Goal: Task Accomplishment & Management: Manage account settings

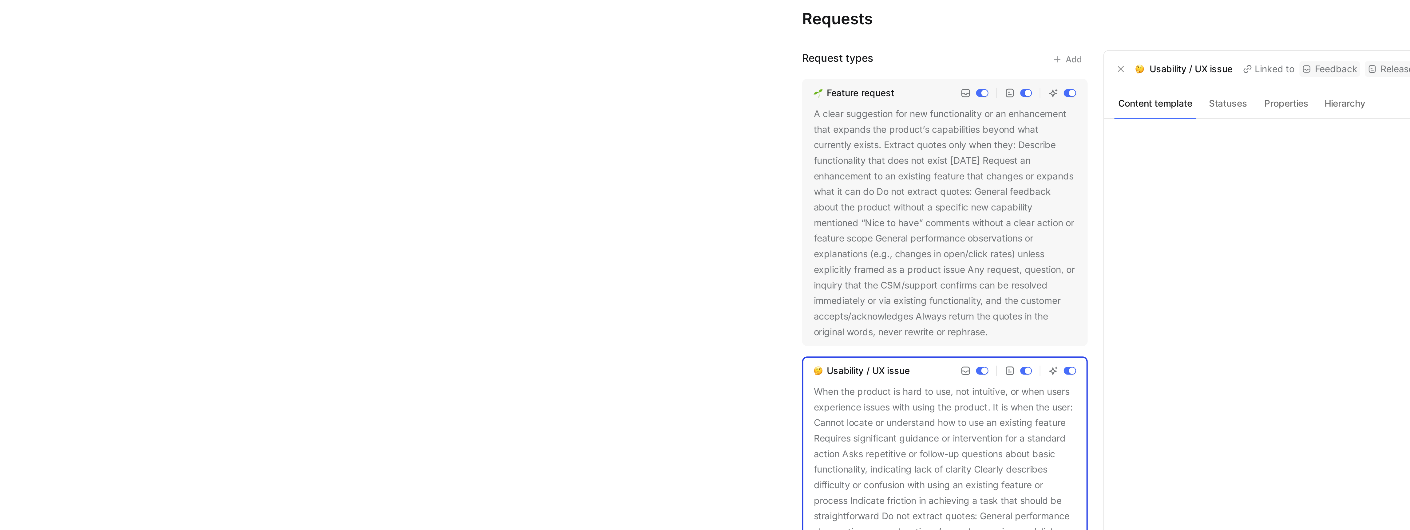
scroll to position [92, 0]
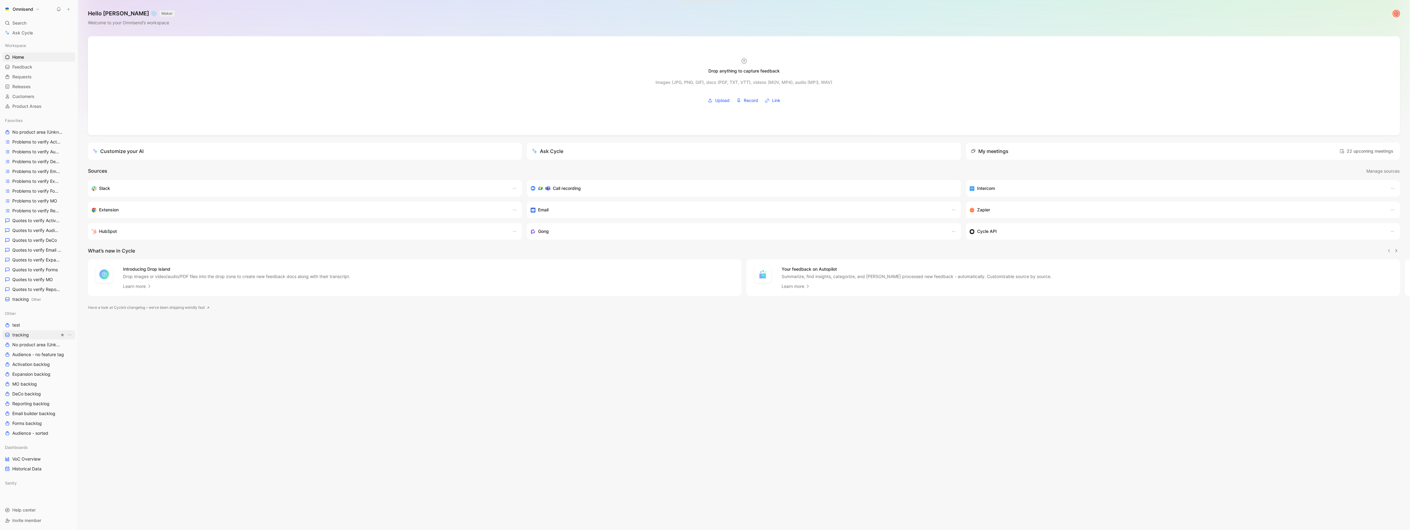
click at [30, 333] on link "tracking" at bounding box center [38, 335] width 73 height 9
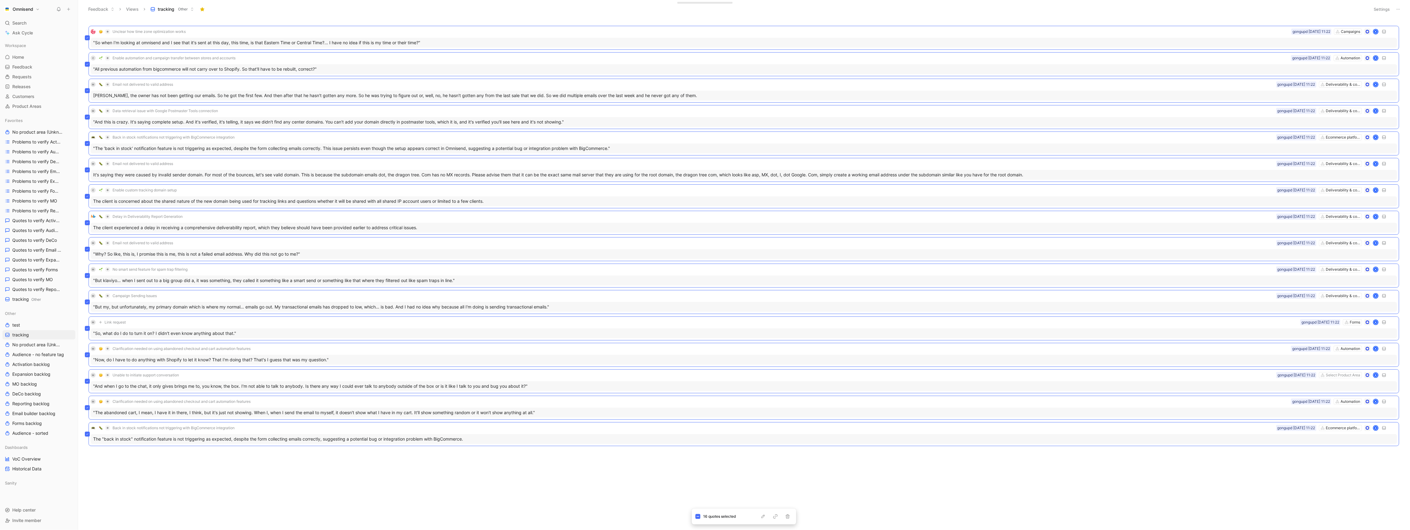
click at [1379, 6] on button "Settings" at bounding box center [1382, 9] width 22 height 9
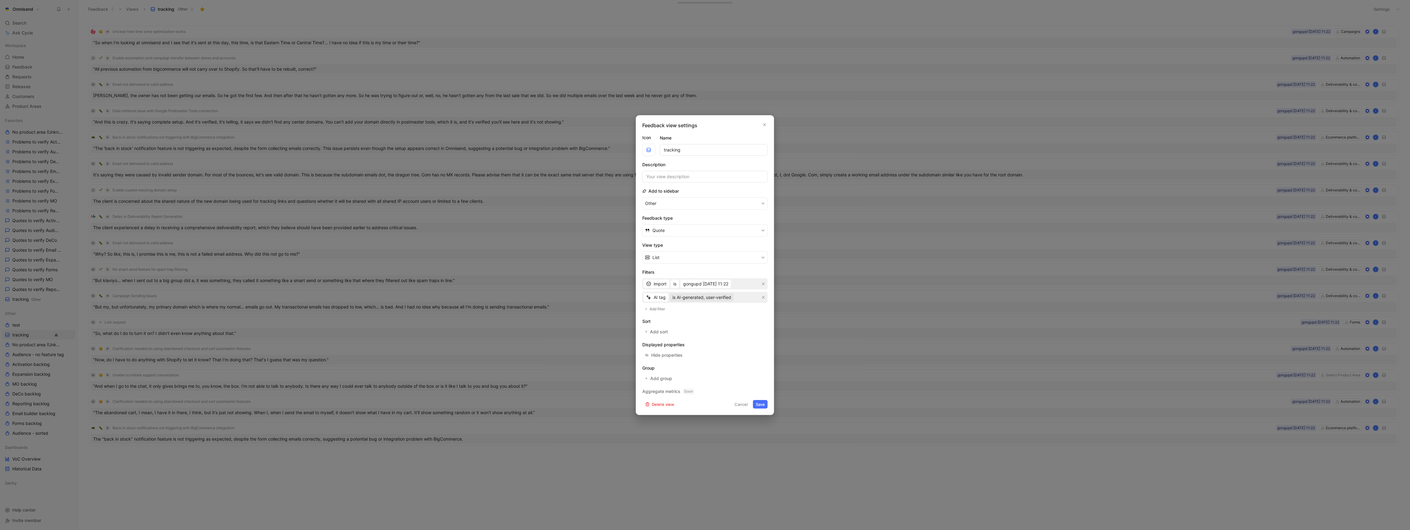
click at [722, 299] on span "is AI-generated, user-verified" at bounding box center [702, 297] width 59 height 7
click at [729, 312] on span "is AI-generated, not verified" at bounding box center [701, 310] width 56 height 5
click at [762, 409] on button "Save" at bounding box center [760, 404] width 15 height 9
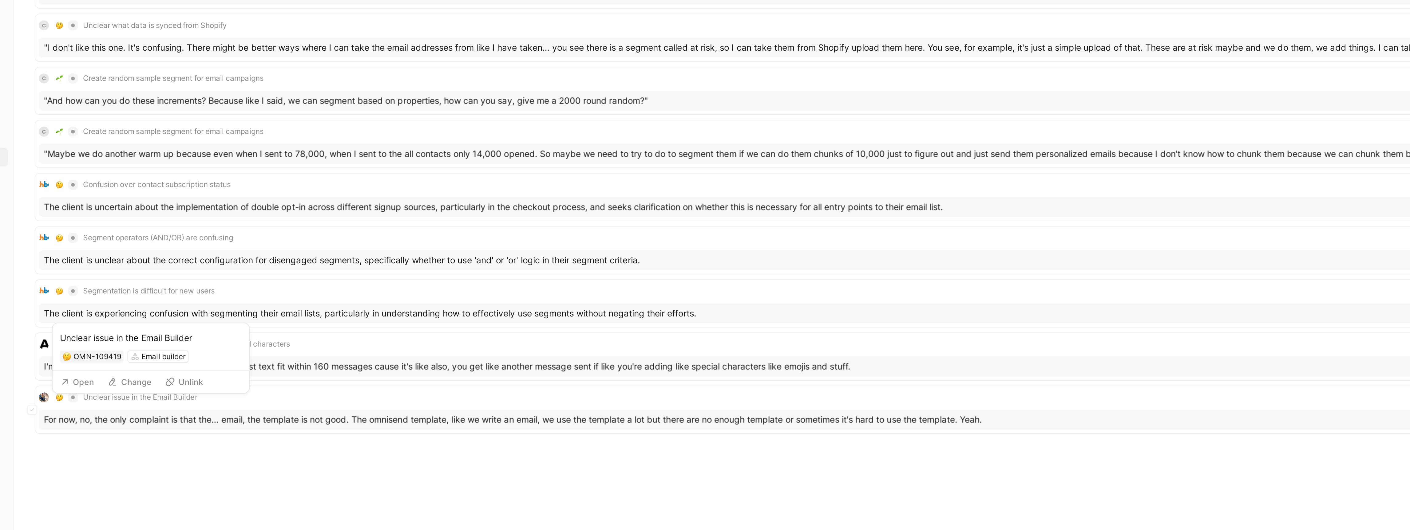
click at [113, 450] on button "Open" at bounding box center [110, 447] width 22 height 9
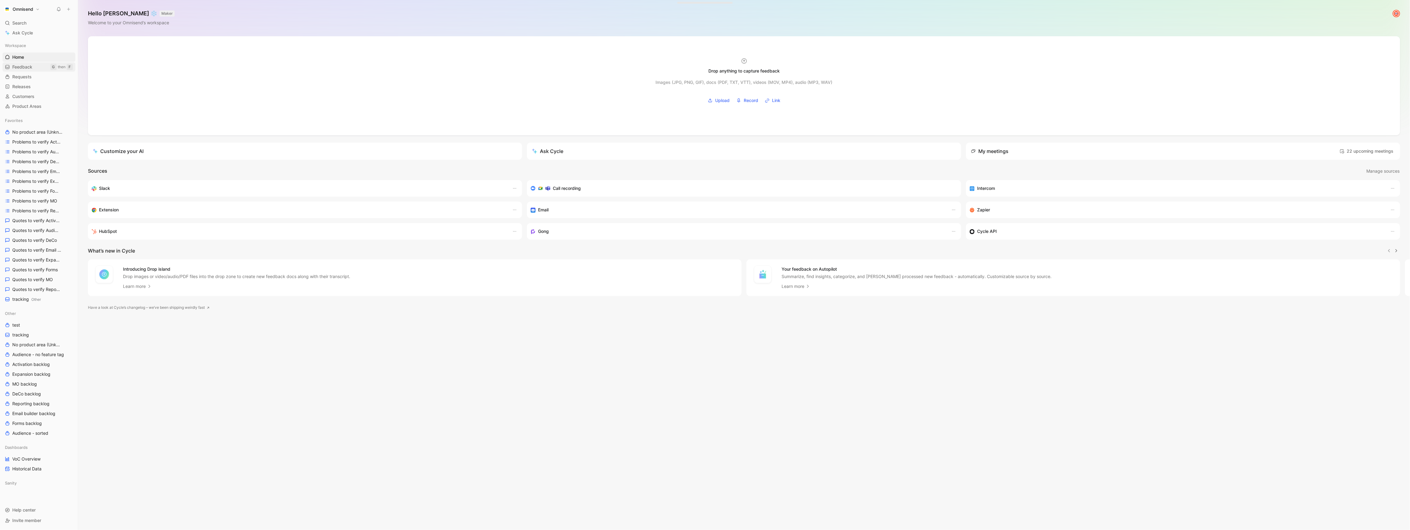
click at [26, 68] on span "Feedback" at bounding box center [22, 67] width 20 height 6
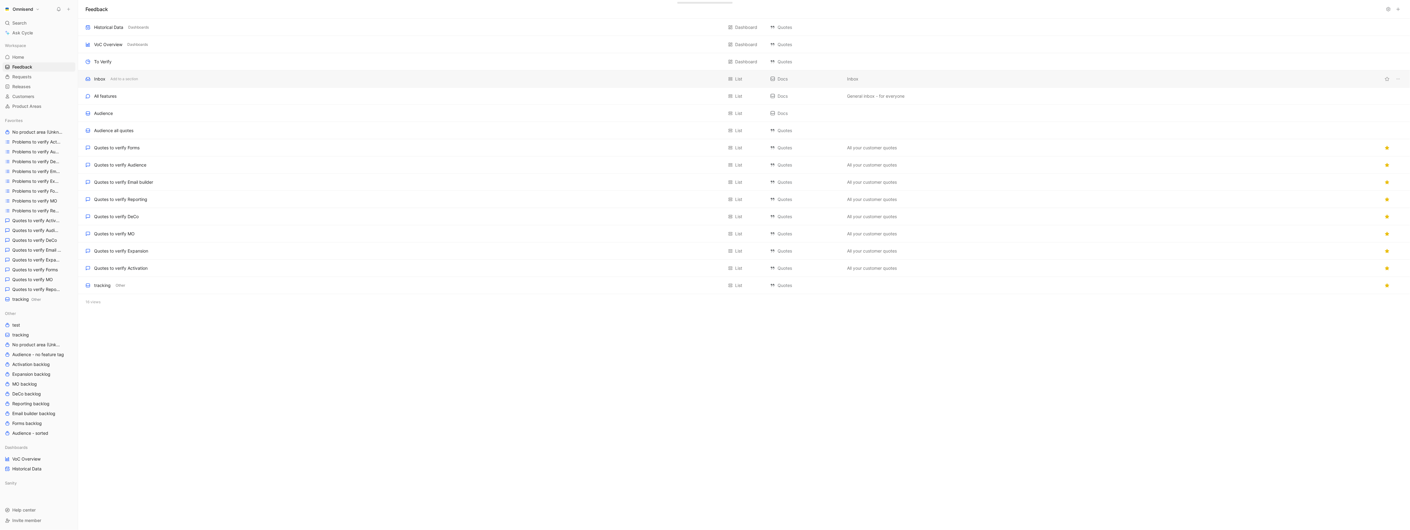
click at [177, 81] on div "Inbox Add to a section" at bounding box center [404, 78] width 638 height 7
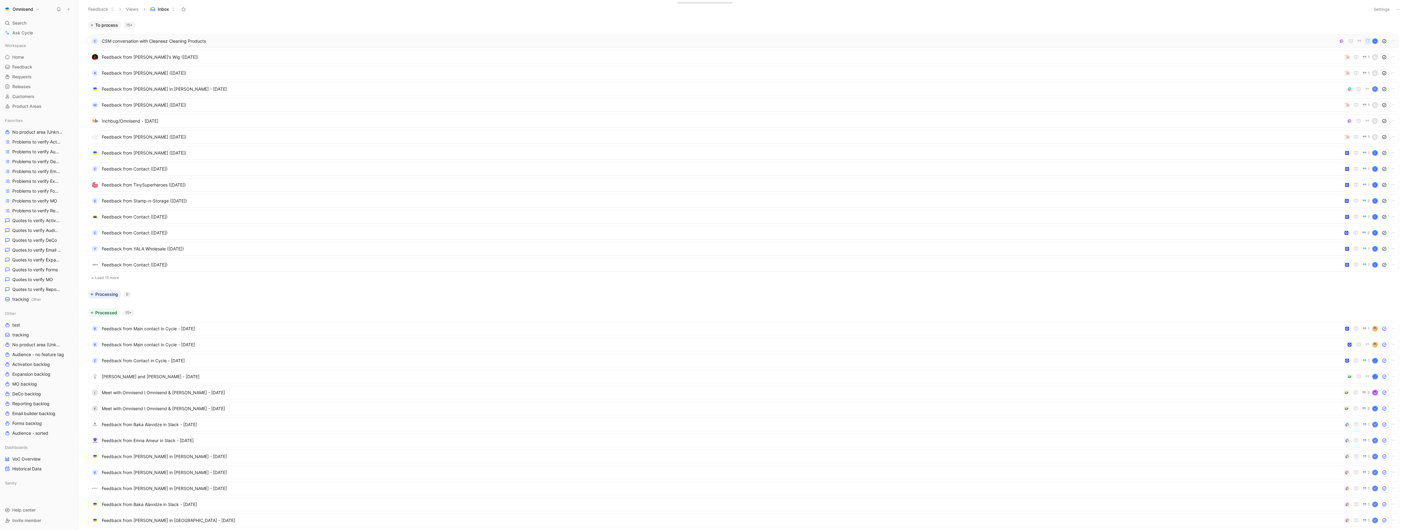
click at [148, 38] on span "CSM conversation with Cleaneez Cleaning Products" at bounding box center [719, 41] width 1235 height 7
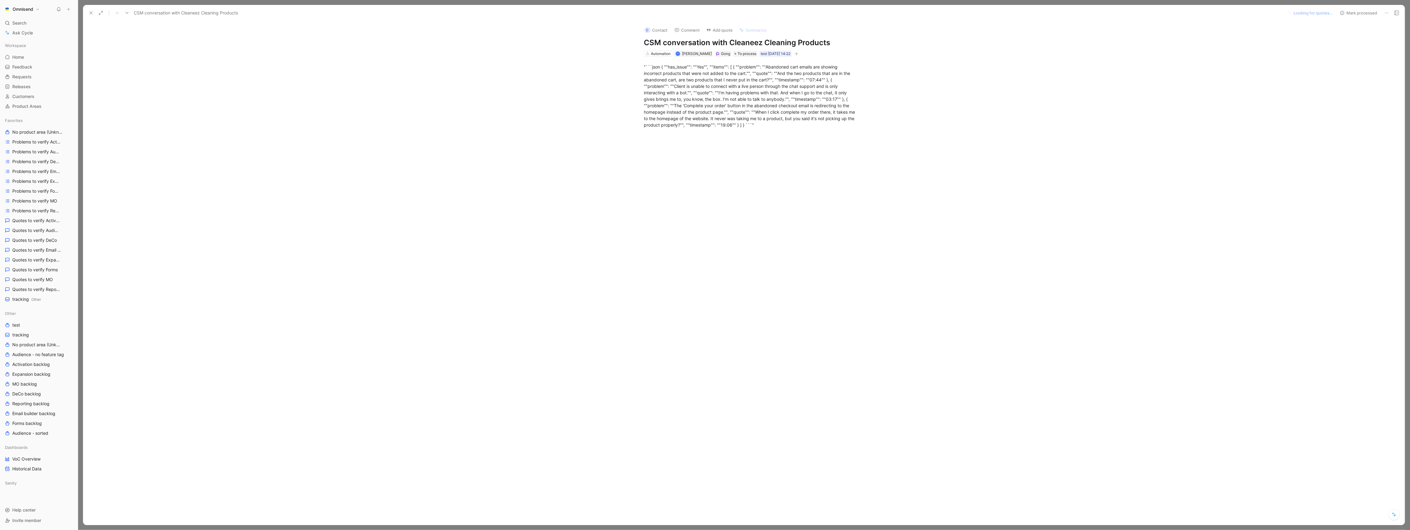
click at [1389, 15] on button at bounding box center [1387, 13] width 9 height 9
click at [1361, 38] on div "Delete" at bounding box center [1361, 34] width 56 height 7
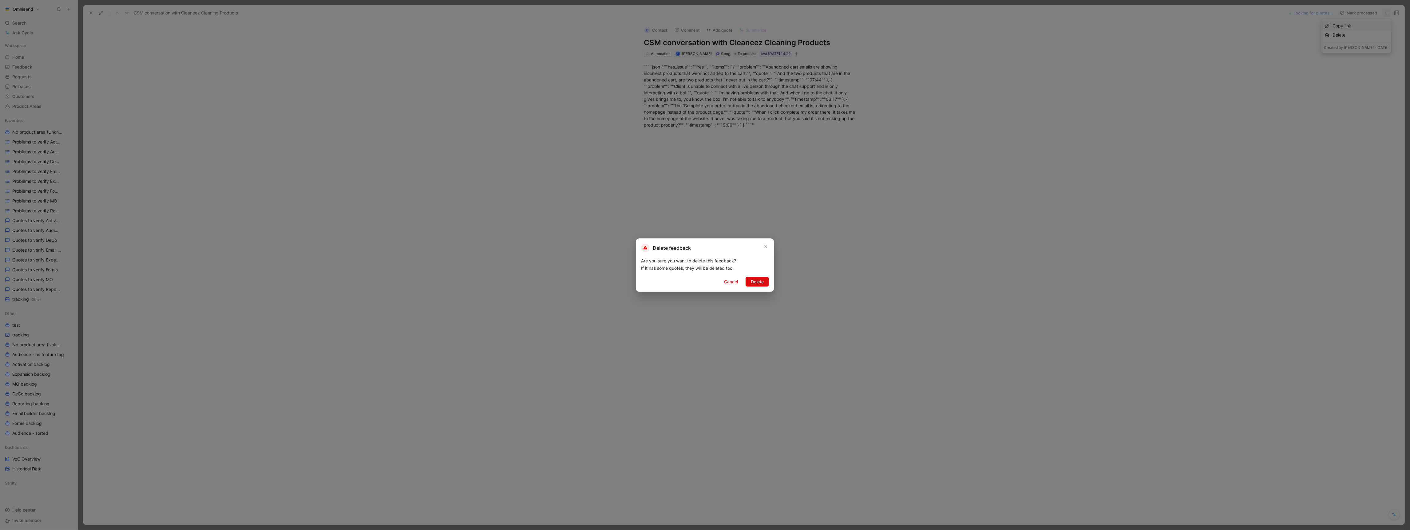
click at [754, 278] on span "Delete" at bounding box center [757, 281] width 13 height 7
